Goal: Task Accomplishment & Management: Use online tool/utility

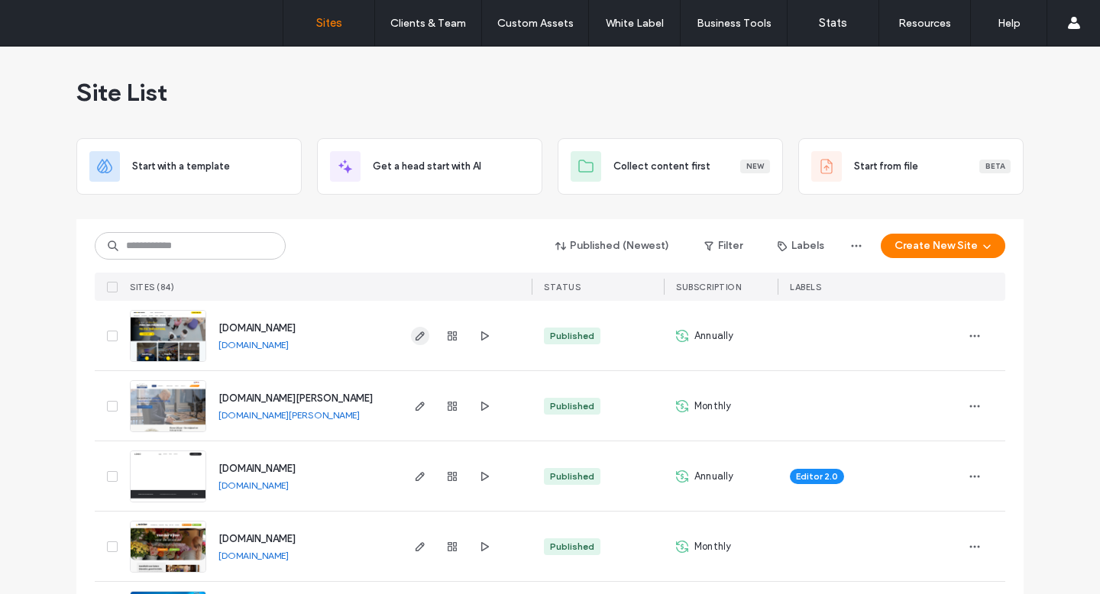
click at [414, 333] on icon "button" at bounding box center [420, 336] width 12 height 12
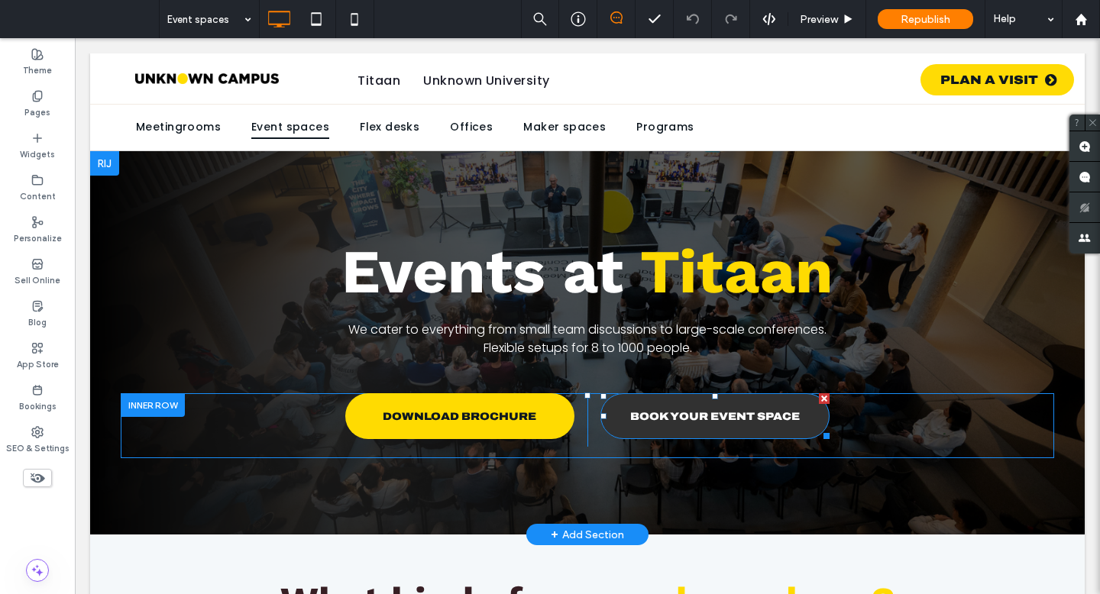
click at [705, 422] on span "BOOK YOUR EVENT SPACE" at bounding box center [715, 416] width 170 height 27
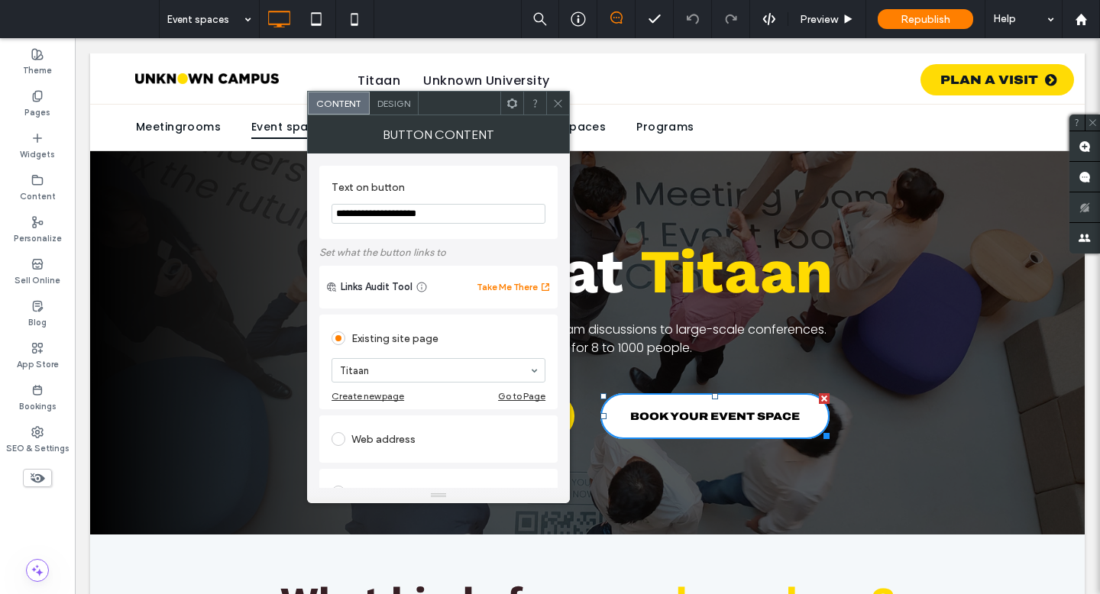
click at [396, 439] on div "Web address" at bounding box center [439, 439] width 214 height 24
click at [394, 428] on input "url" at bounding box center [439, 422] width 214 height 20
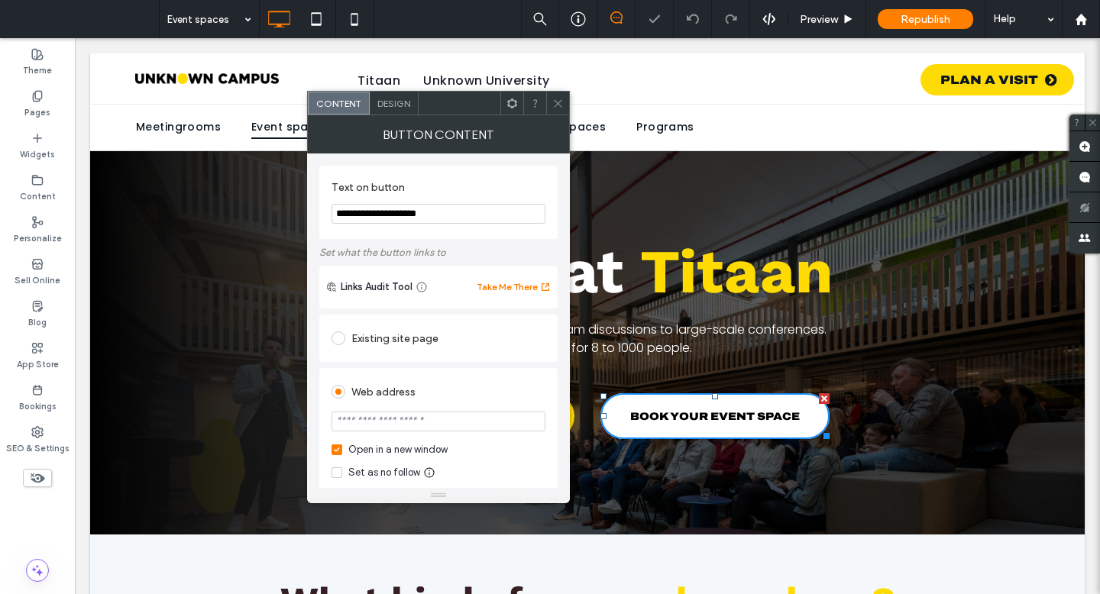
paste input "**********"
type input "**********"
click at [461, 388] on div "Web address" at bounding box center [439, 392] width 214 height 24
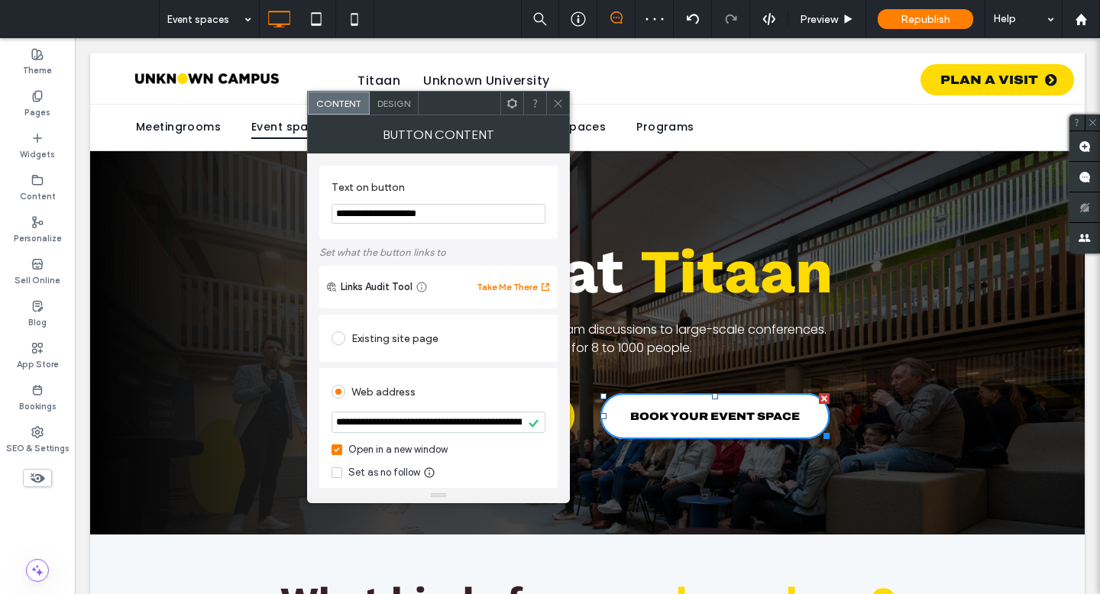
click at [552, 108] on icon at bounding box center [557, 103] width 11 height 11
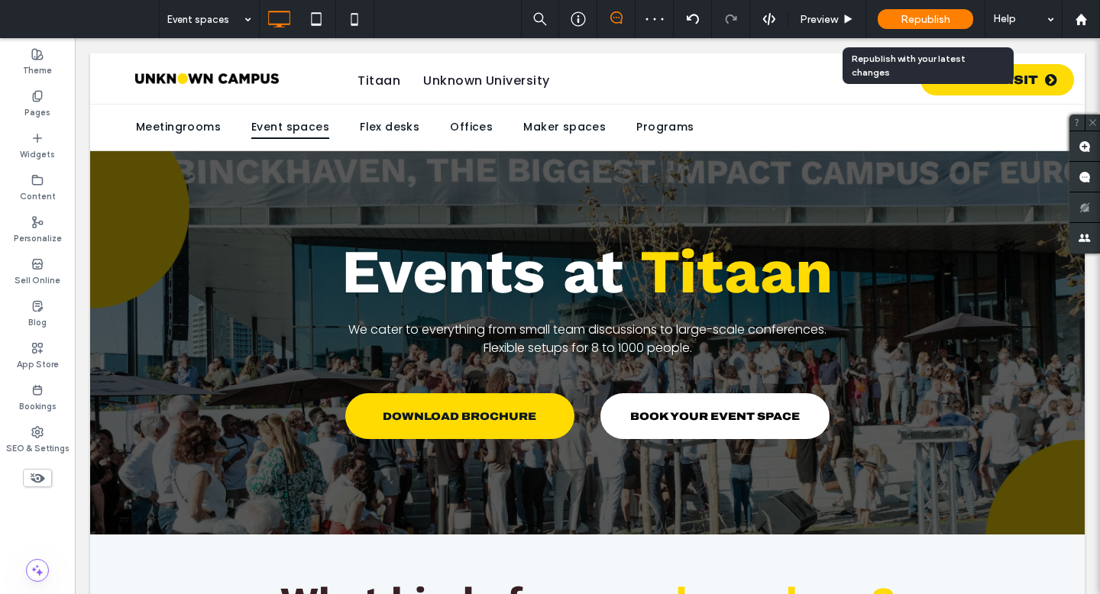
click at [906, 11] on div "Republish" at bounding box center [925, 19] width 95 height 20
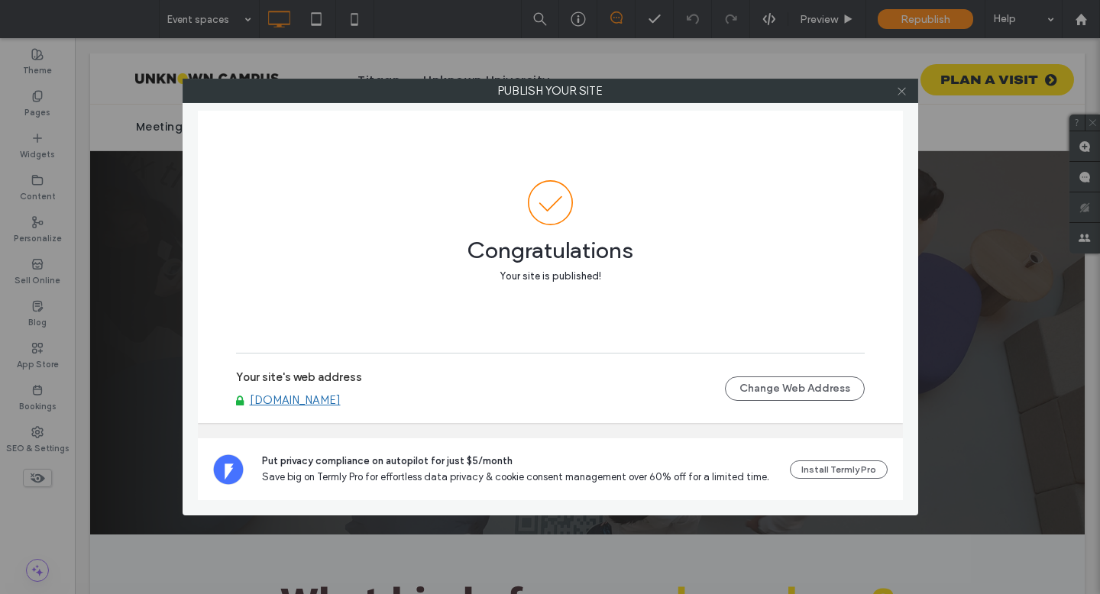
click at [902, 89] on icon at bounding box center [901, 91] width 11 height 11
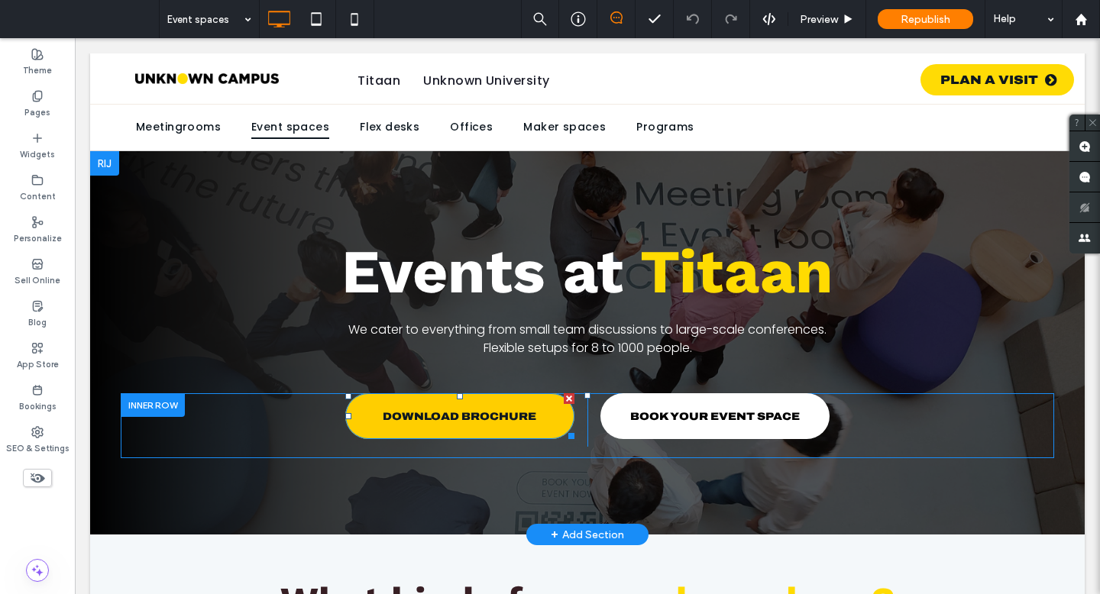
click at [502, 426] on span "DOWNLOAD BROCHURE" at bounding box center [460, 416] width 154 height 27
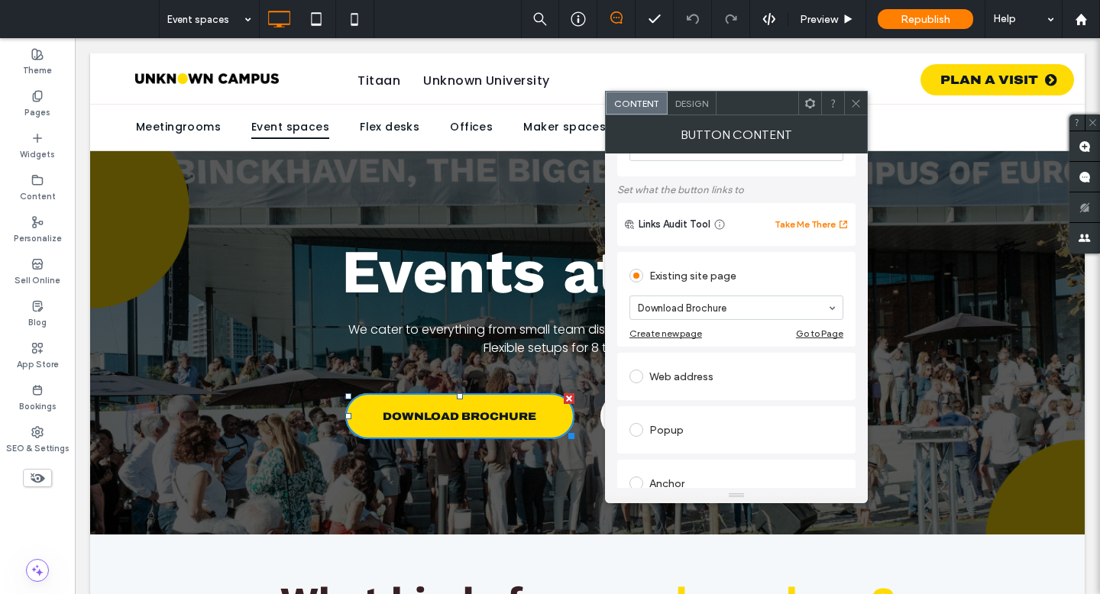
scroll to position [63, 0]
click at [694, 377] on div "Web address" at bounding box center [736, 376] width 214 height 24
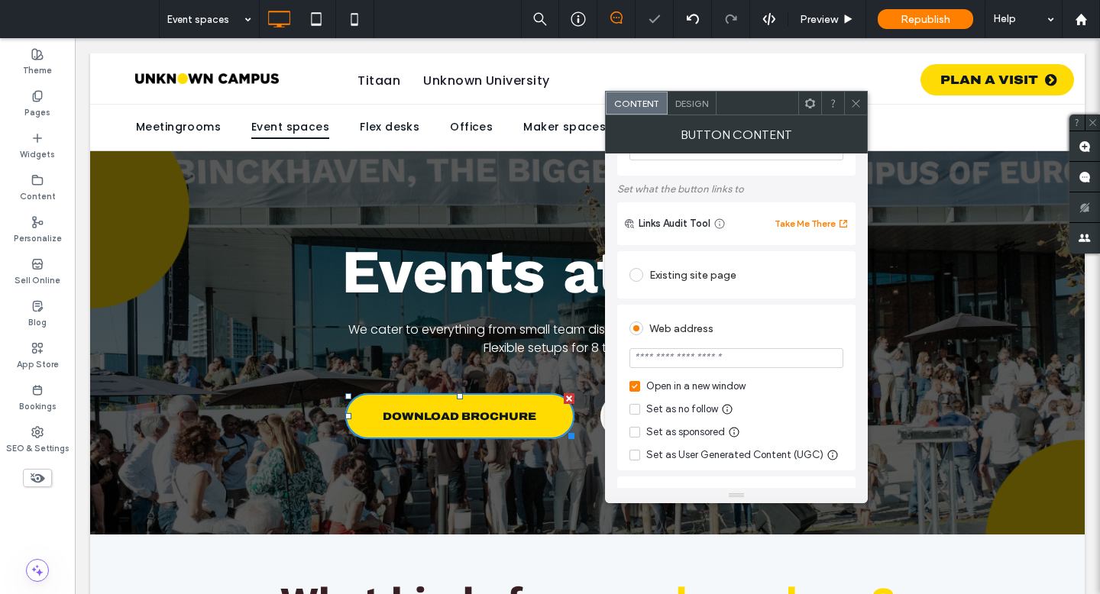
click at [705, 360] on input "url" at bounding box center [736, 358] width 214 height 20
paste input "**********"
type input "**********"
click at [757, 319] on div "Web address" at bounding box center [736, 328] width 214 height 24
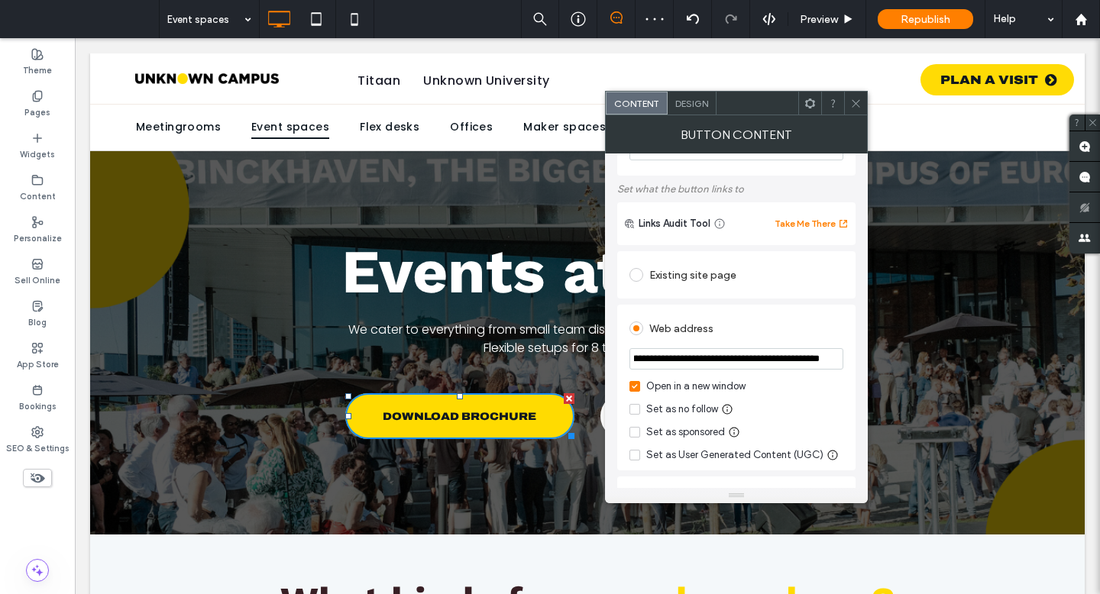
scroll to position [0, 0]
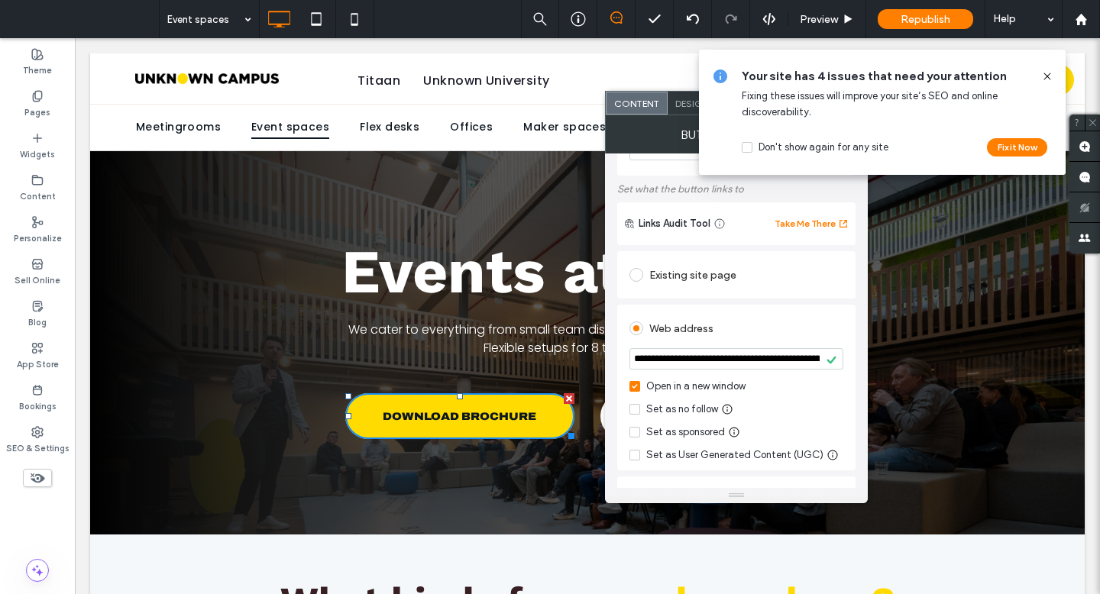
click at [679, 278] on div "Existing site page" at bounding box center [736, 275] width 214 height 24
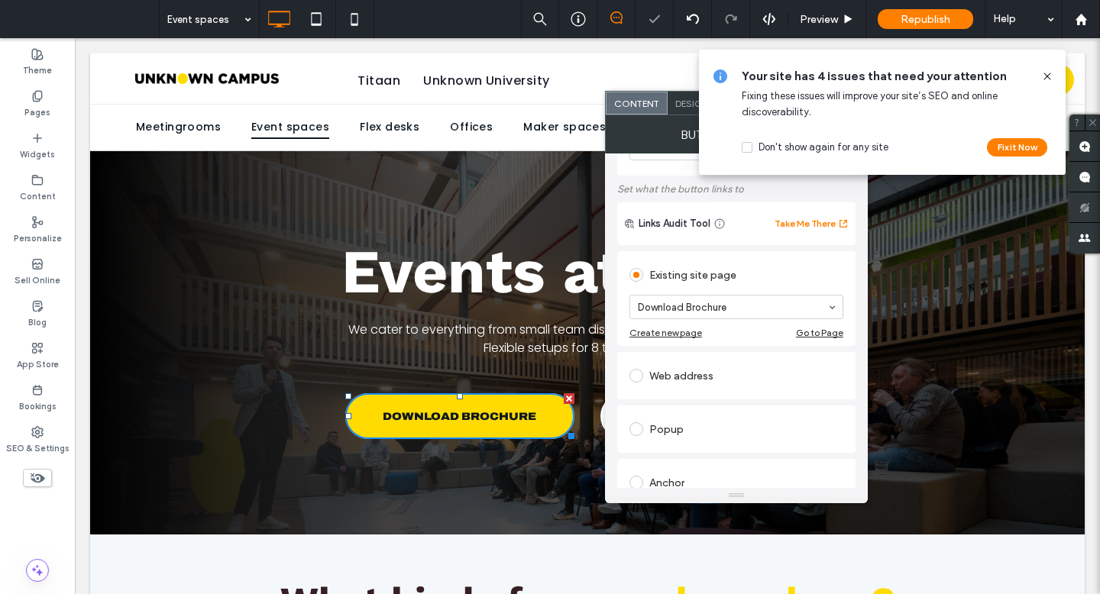
drag, startPoint x: 1050, startPoint y: 73, endPoint x: 966, endPoint y: 35, distance: 92.3
click at [1050, 73] on use at bounding box center [1047, 76] width 7 height 7
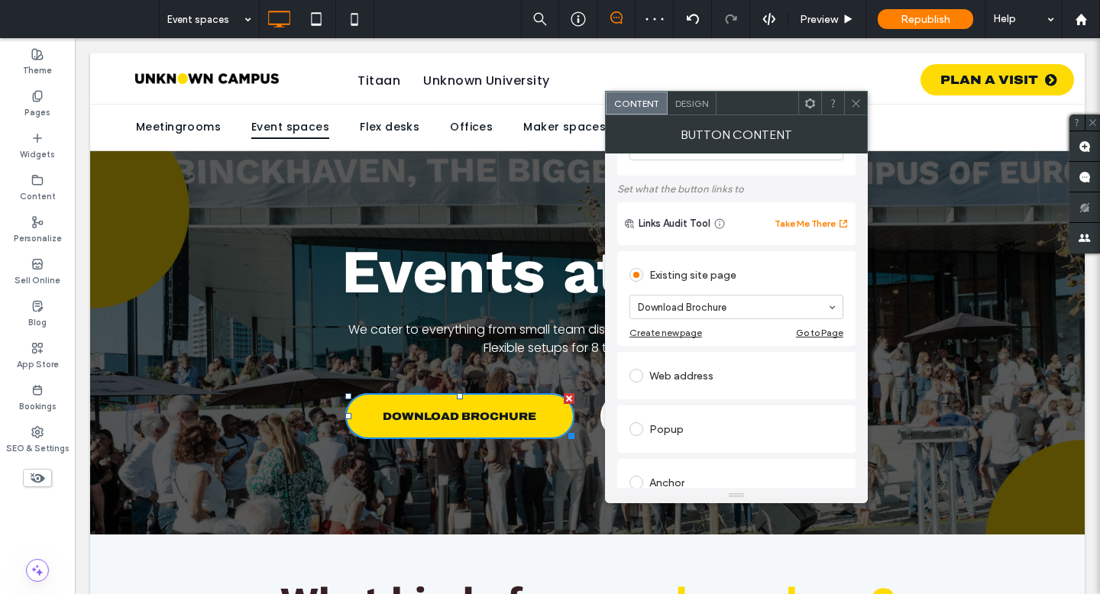
click at [851, 98] on icon at bounding box center [855, 103] width 11 height 11
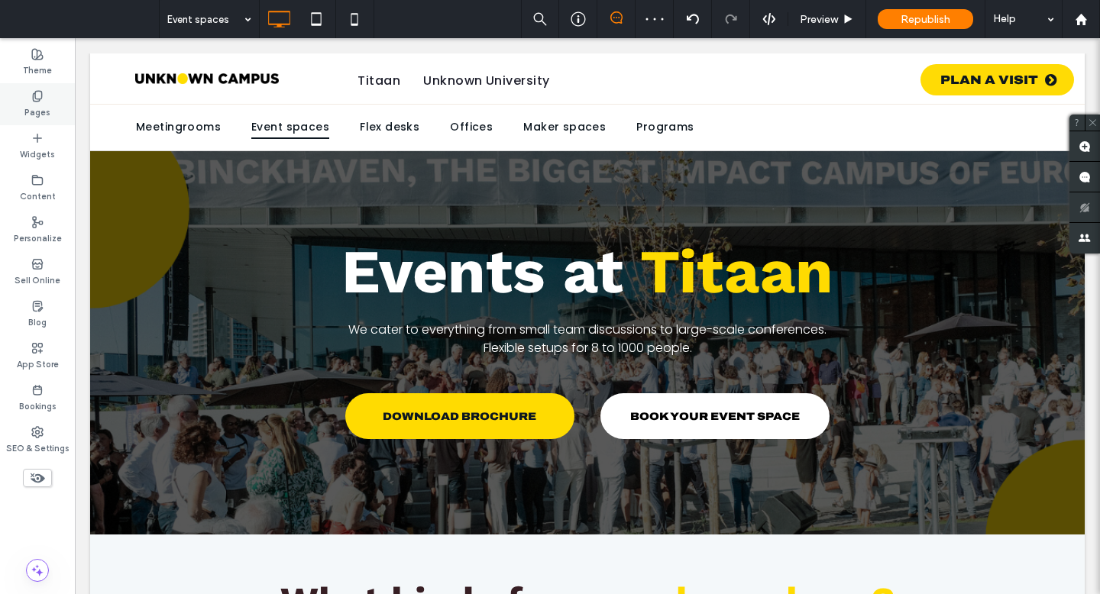
click at [37, 108] on label "Pages" at bounding box center [37, 110] width 26 height 17
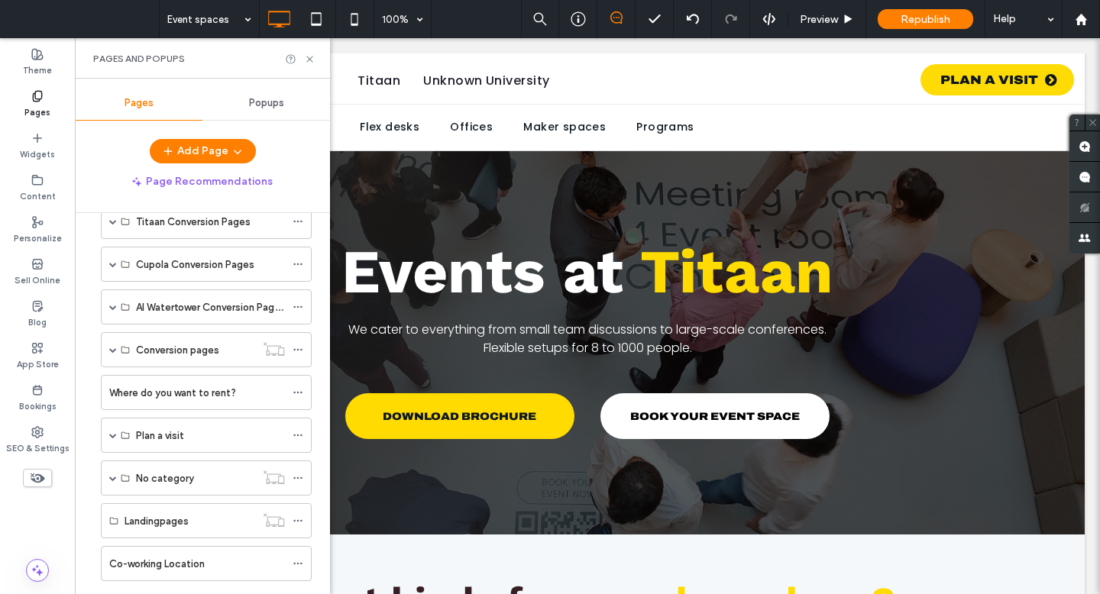
scroll to position [596, 0]
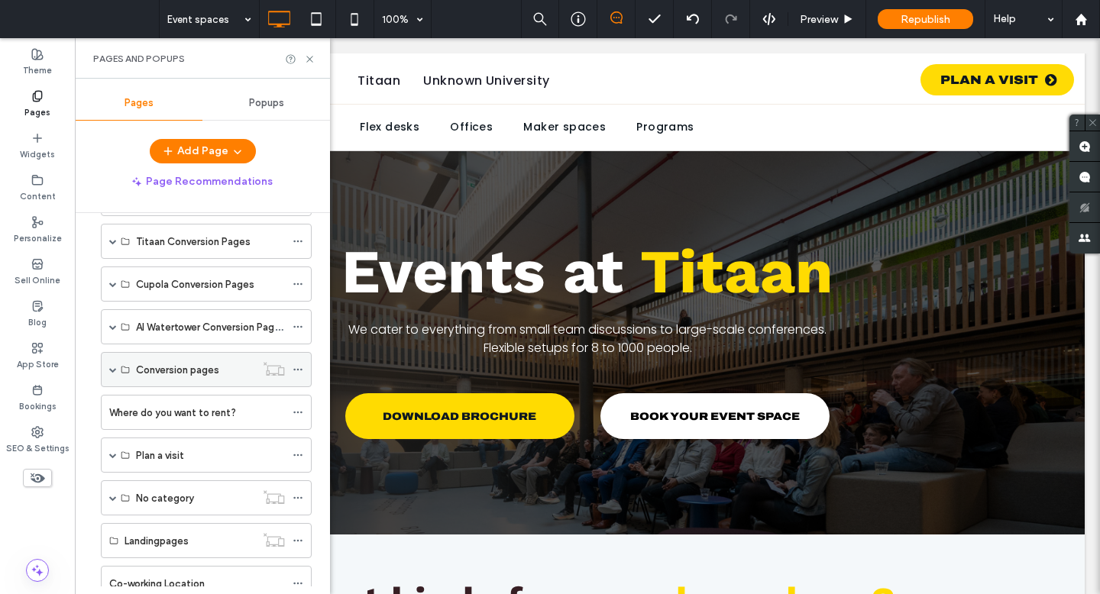
click at [111, 370] on span at bounding box center [113, 370] width 8 height 8
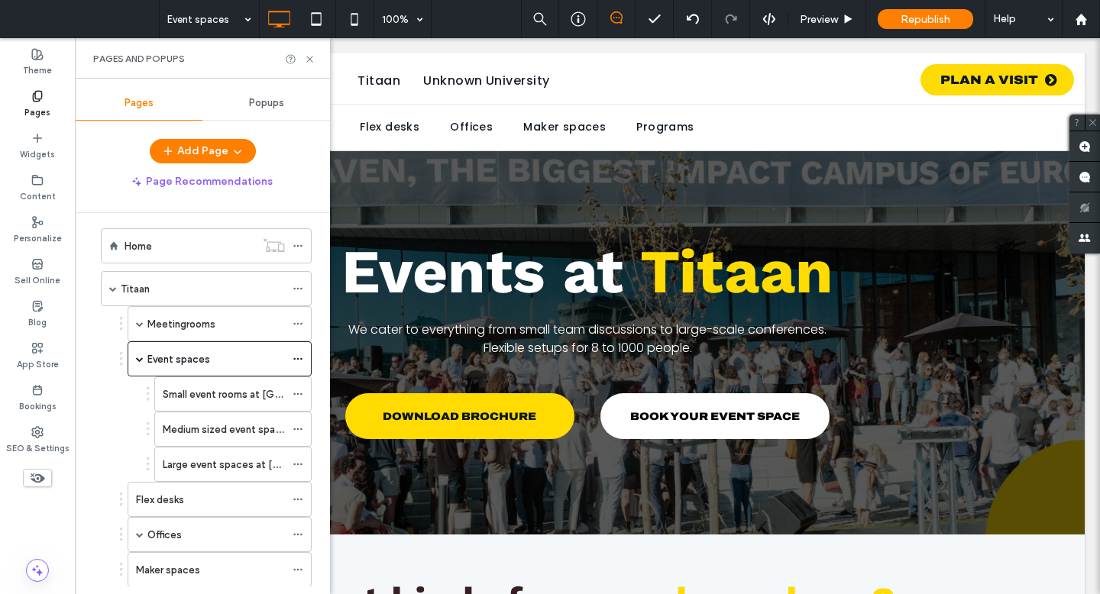
scroll to position [0, 0]
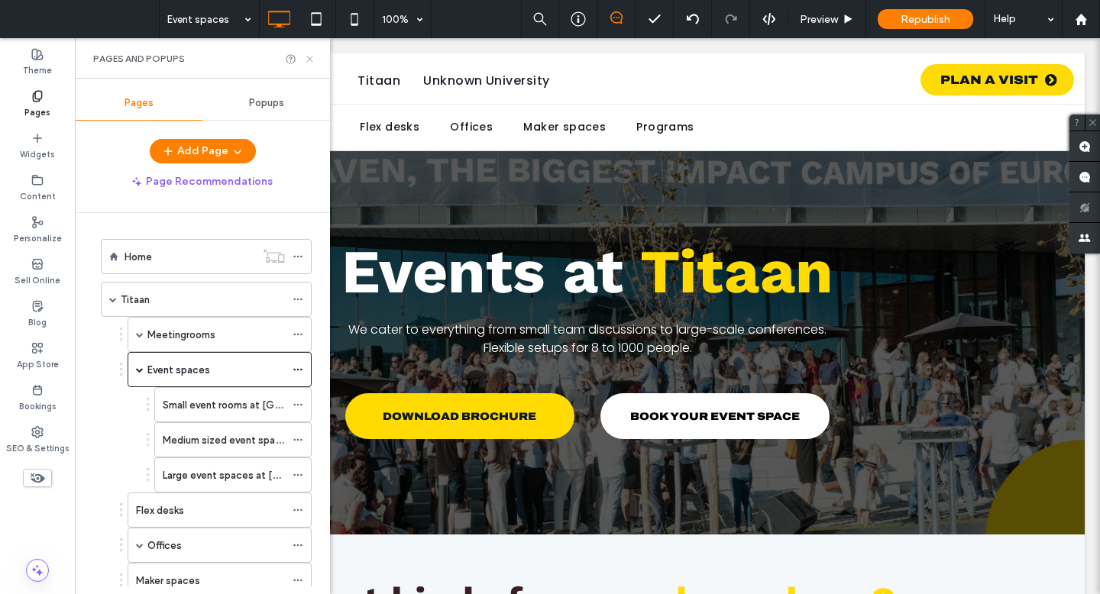
click at [309, 58] on use at bounding box center [309, 59] width 6 height 6
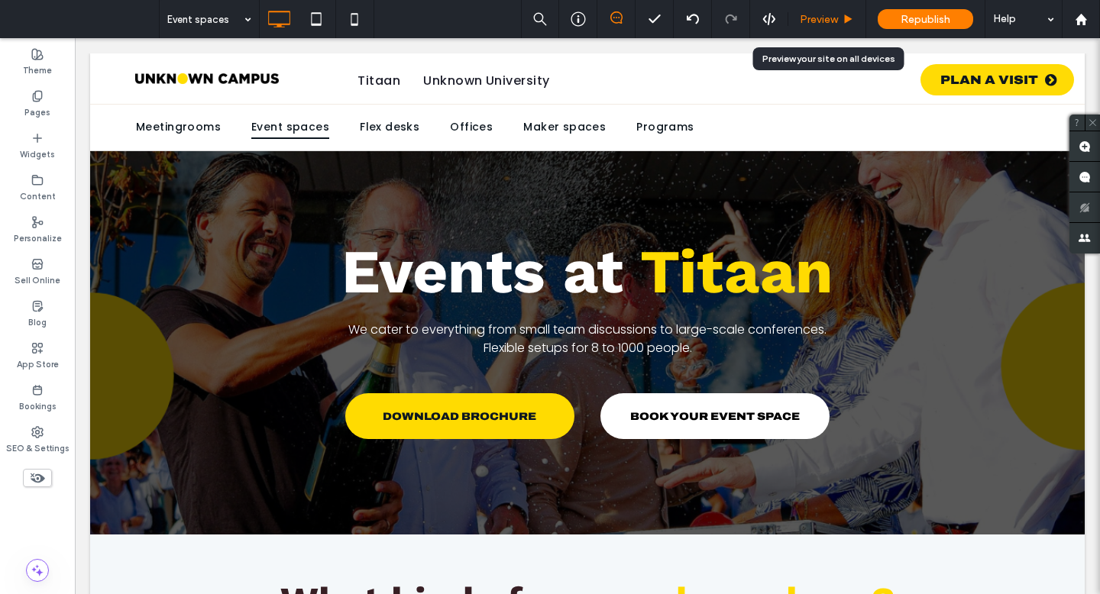
click at [839, 16] on div "Preview" at bounding box center [826, 19] width 77 height 13
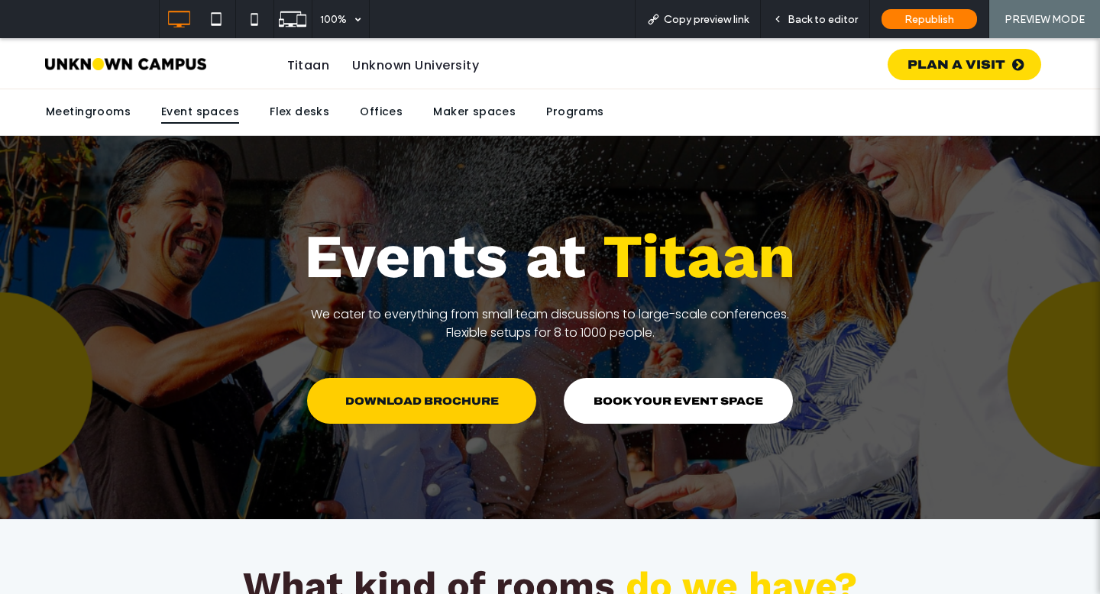
click at [380, 396] on span "DOWNLOAD BROCHURE" at bounding box center [422, 401] width 154 height 27
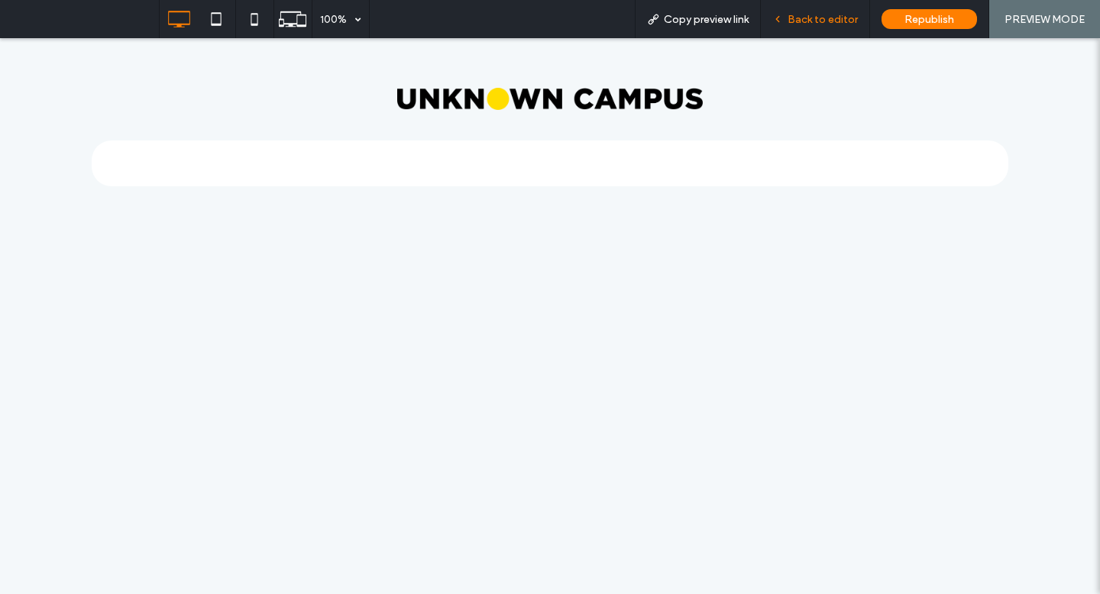
select select "**"
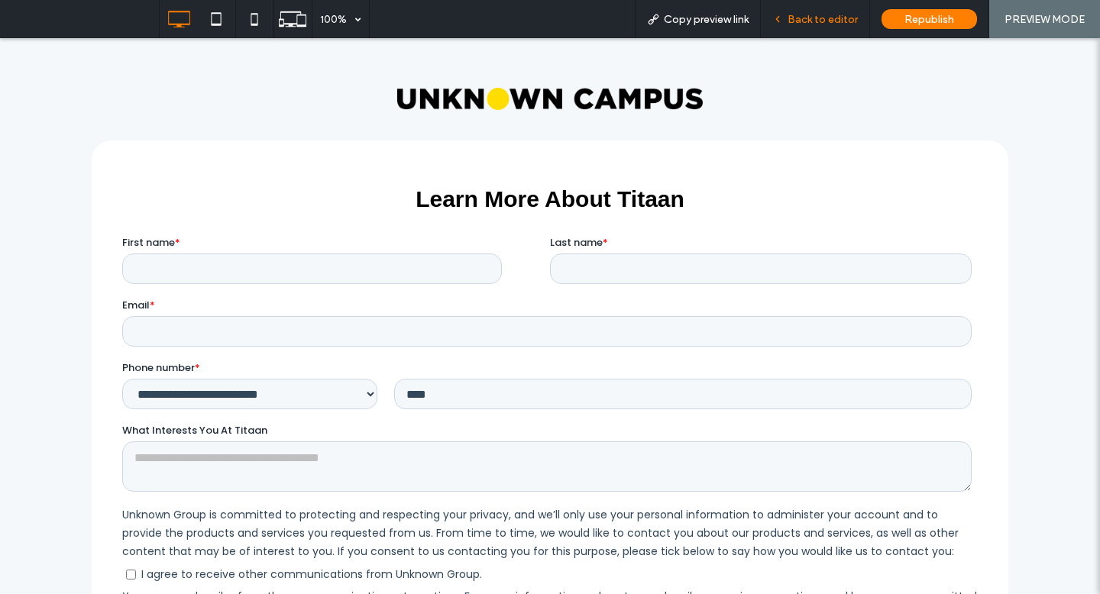
click at [798, 19] on span "Back to editor" at bounding box center [823, 19] width 70 height 13
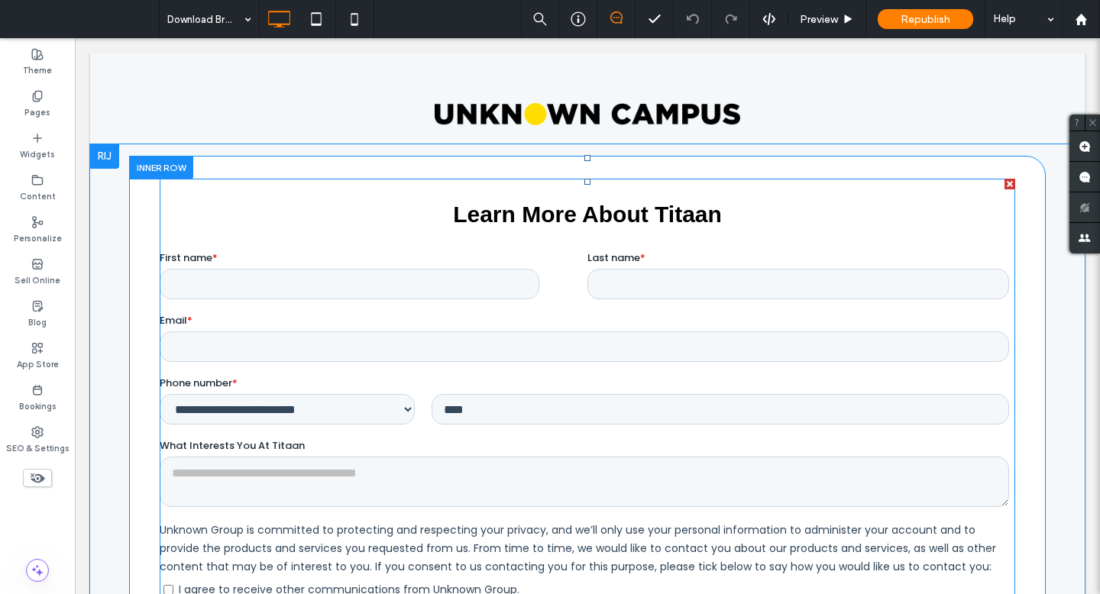
click at [496, 238] on span at bounding box center [588, 489] width 856 height 620
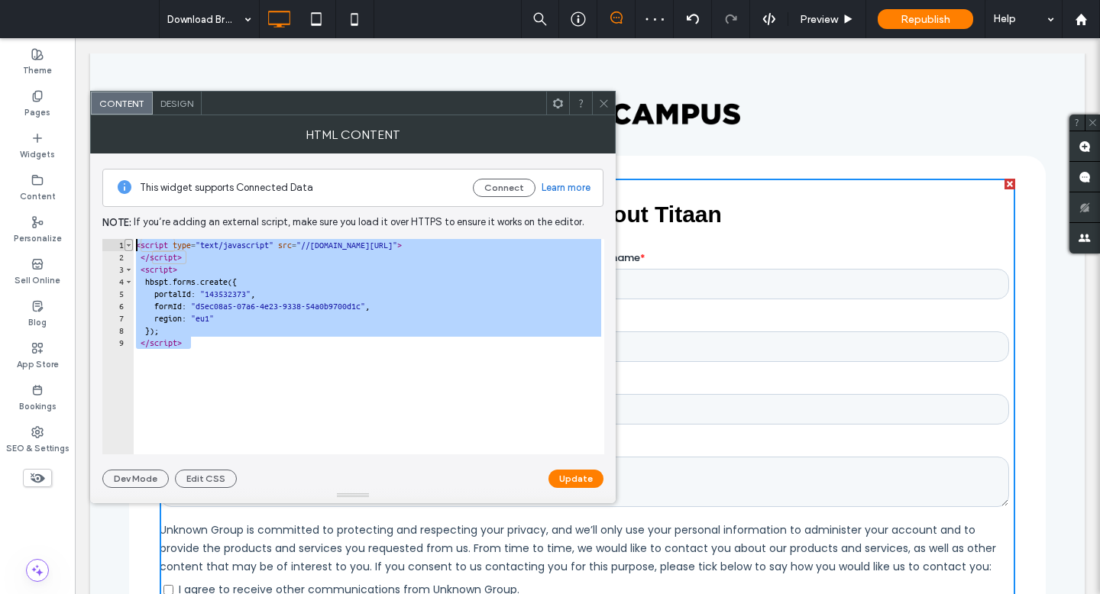
drag, startPoint x: 199, startPoint y: 340, endPoint x: 129, endPoint y: 244, distance: 118.7
click at [129, 244] on div "********* 1 2 3 4 5 6 7 8 9 < script type = "text/javascript" src = "//js-eu1.h…" at bounding box center [353, 346] width 502 height 215
type textarea "**********"
paste textarea "Cursor at row 1"
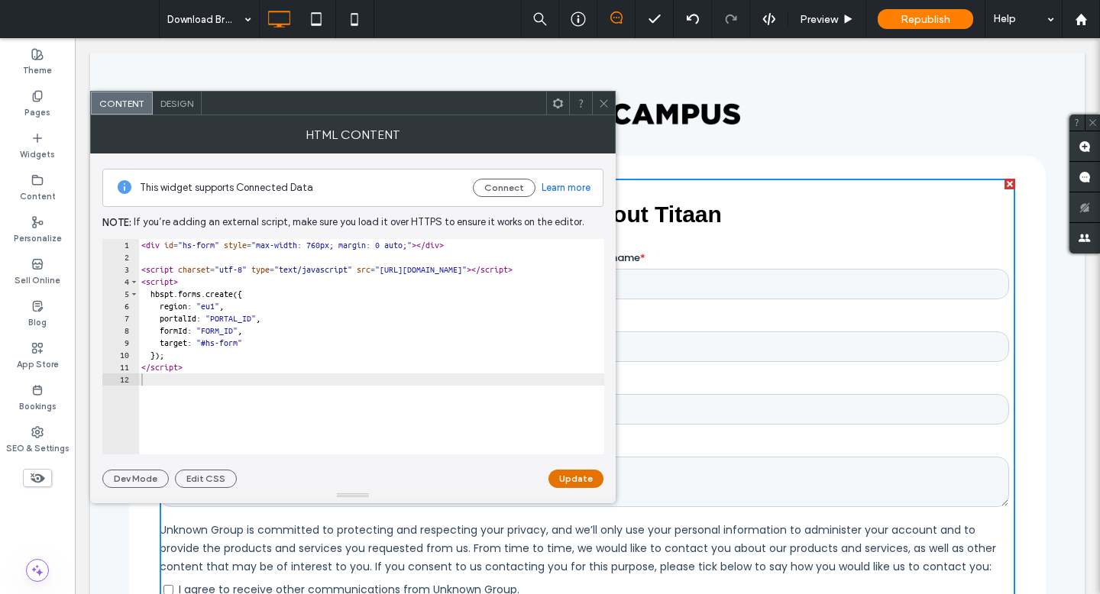
click at [561, 471] on button "Update" at bounding box center [576, 479] width 55 height 18
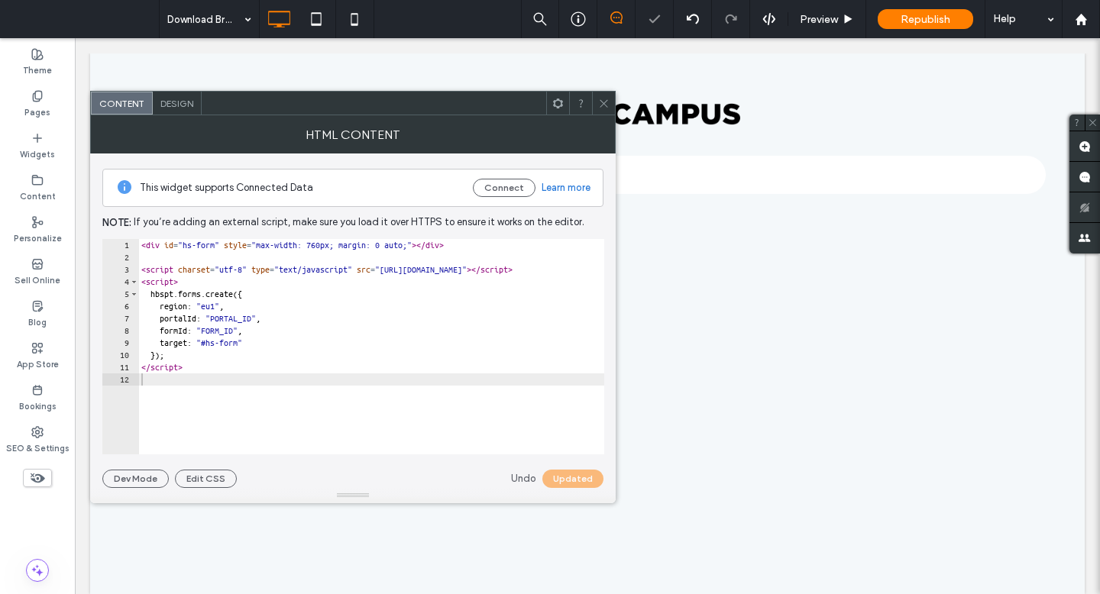
click at [602, 98] on icon at bounding box center [603, 103] width 11 height 11
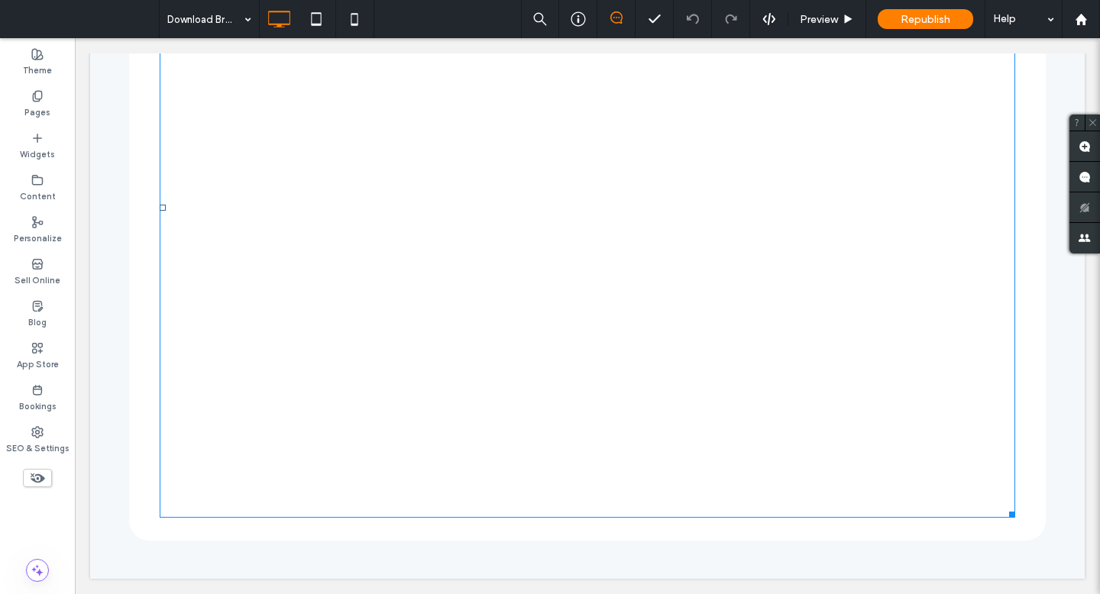
select select "**"
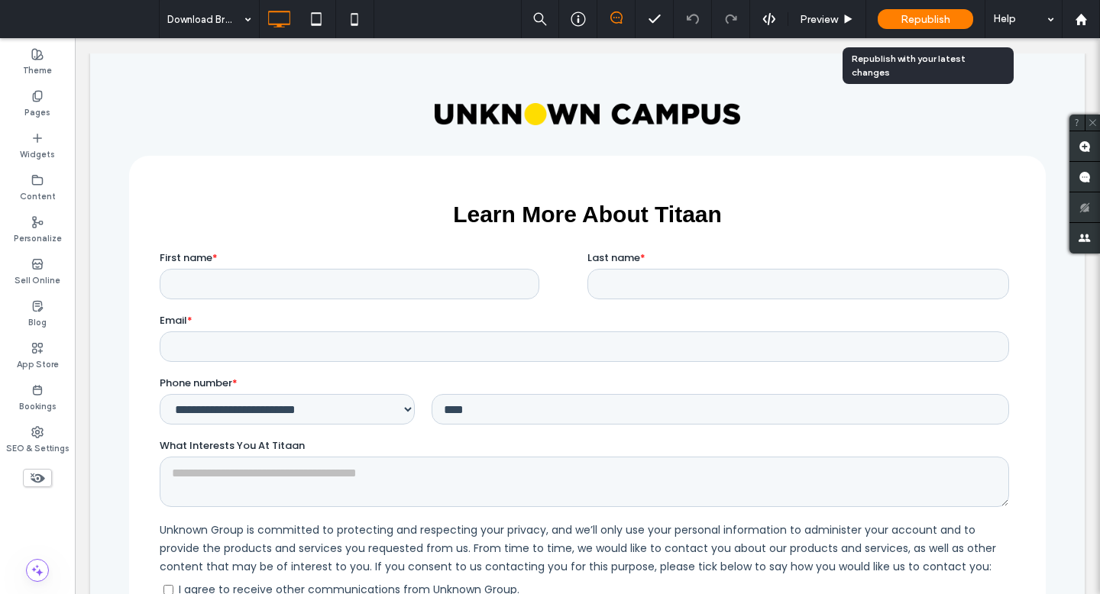
click at [914, 28] on div "Republish" at bounding box center [925, 19] width 95 height 20
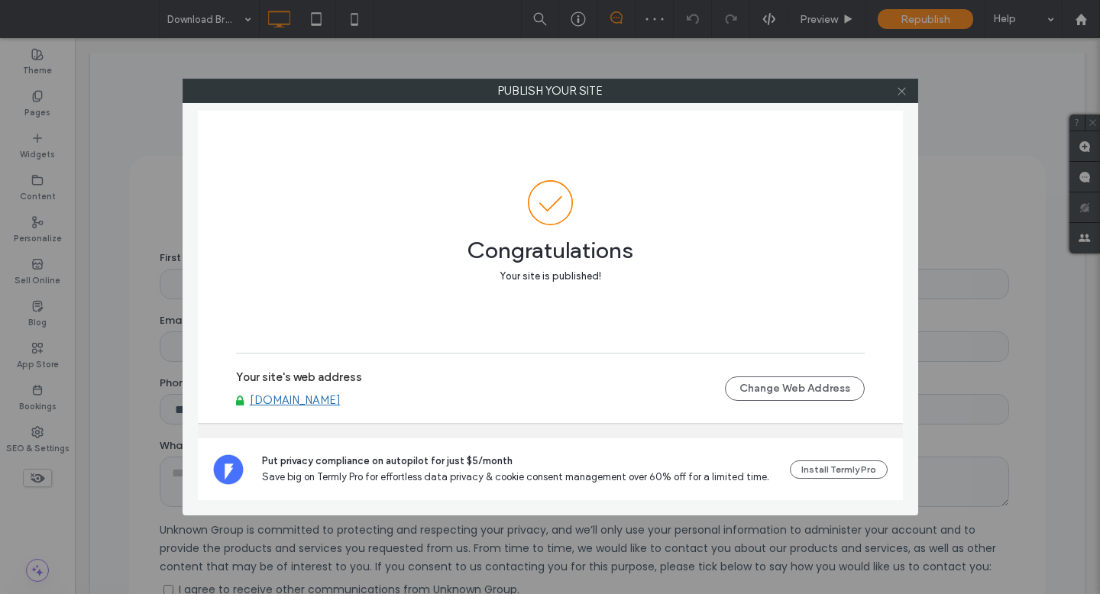
click at [901, 96] on span at bounding box center [901, 90] width 11 height 23
